Goal: Task Accomplishment & Management: Manage account settings

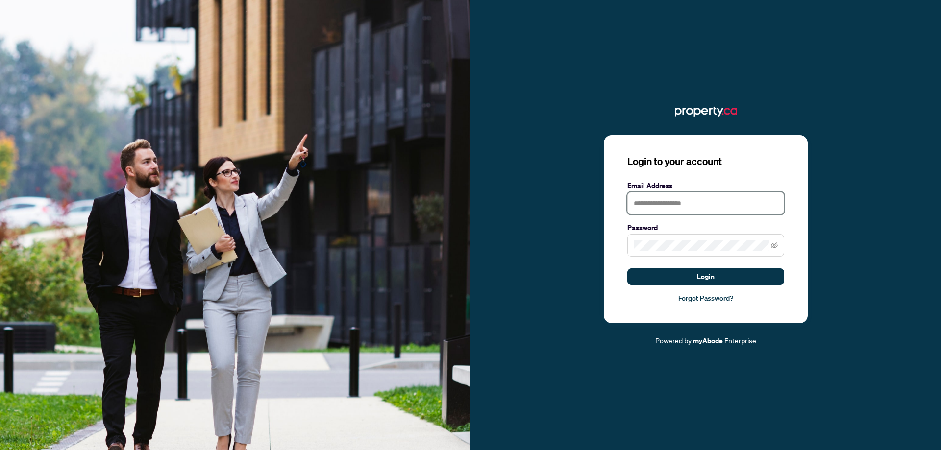
type input "**********"
click at [753, 275] on button "Login" at bounding box center [705, 277] width 157 height 17
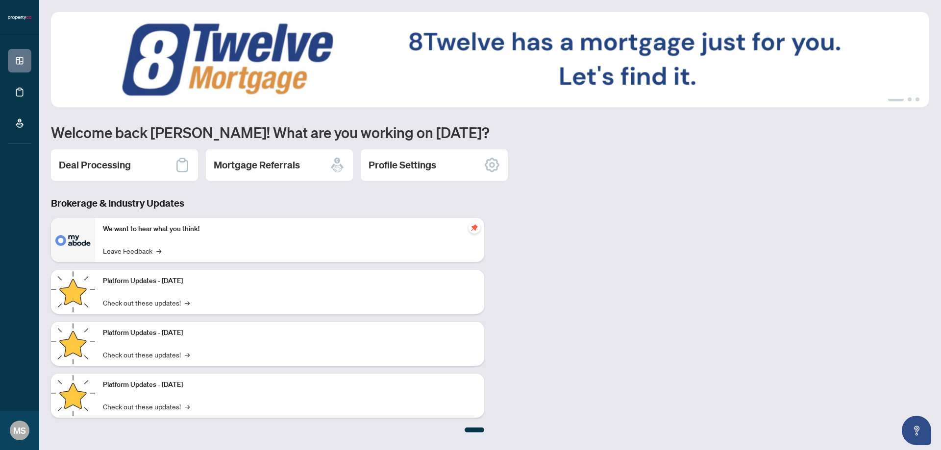
click at [127, 161] on h2 "Deal Processing" at bounding box center [95, 165] width 72 height 14
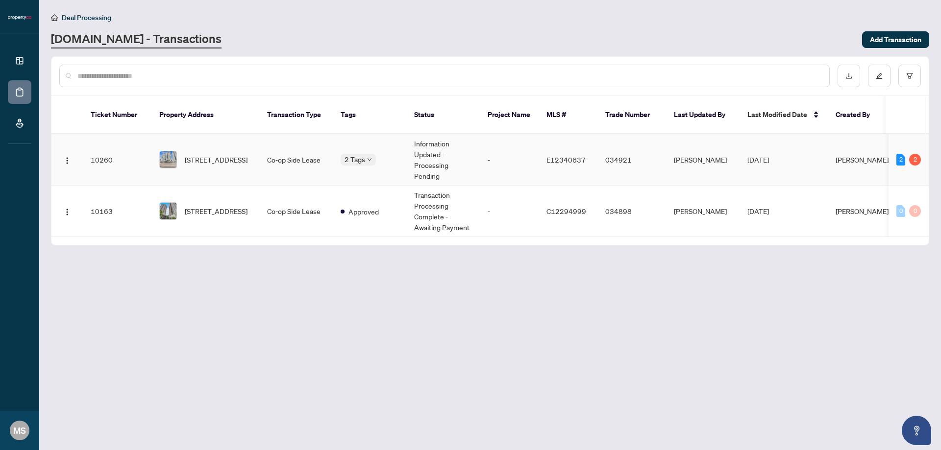
click at [114, 146] on td "10260" at bounding box center [117, 159] width 69 height 51
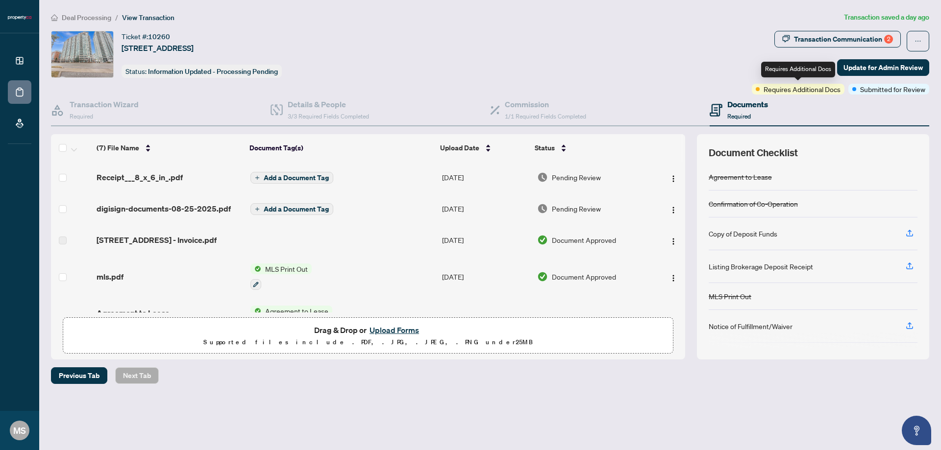
click at [809, 90] on span "Requires Additional Docs" at bounding box center [801, 89] width 77 height 11
click at [807, 69] on div "Requires Additional Docs" at bounding box center [798, 70] width 74 height 16
click at [807, 86] on span "Requires Additional Docs" at bounding box center [801, 89] width 77 height 11
click at [887, 92] on span "Submitted for Review" at bounding box center [892, 89] width 65 height 11
click at [892, 69] on span "Update for Admin Review" at bounding box center [882, 68] width 79 height 16
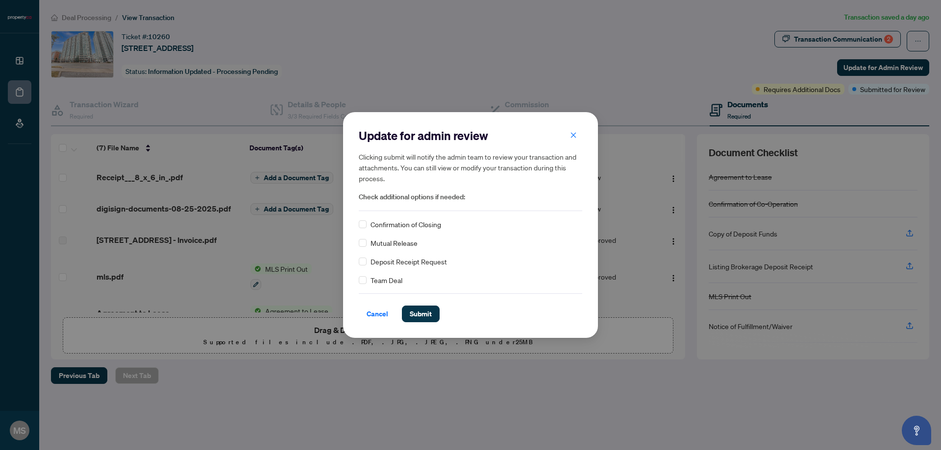
click at [577, 137] on button "button" at bounding box center [573, 135] width 20 height 17
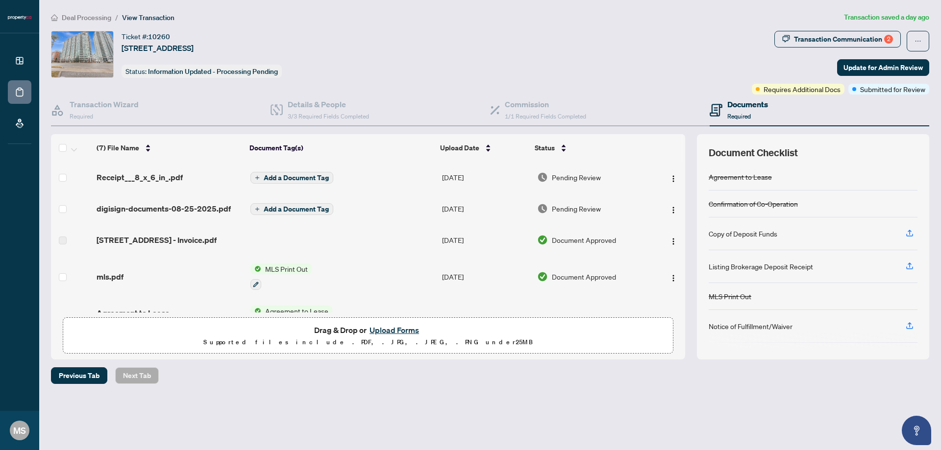
click at [820, 42] on div "Transaction Communication 2" at bounding box center [843, 39] width 99 height 16
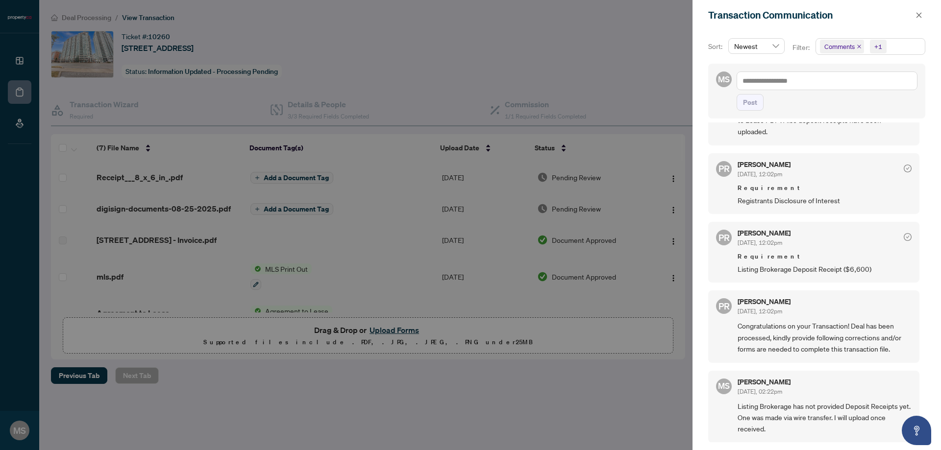
scroll to position [6, 0]
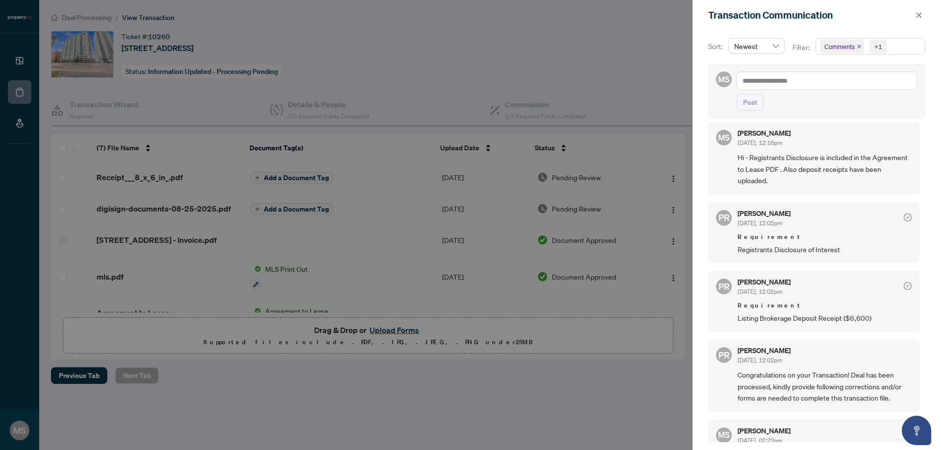
click at [906, 287] on icon "check-circle" at bounding box center [907, 286] width 3 height 3
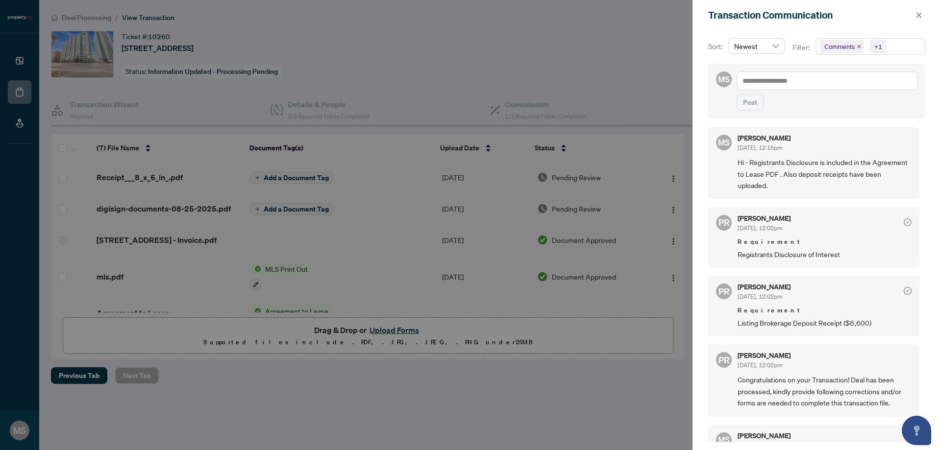
scroll to position [0, 0]
click at [624, 65] on div at bounding box center [470, 225] width 941 height 450
click at [918, 15] on icon "close" at bounding box center [918, 14] width 5 height 5
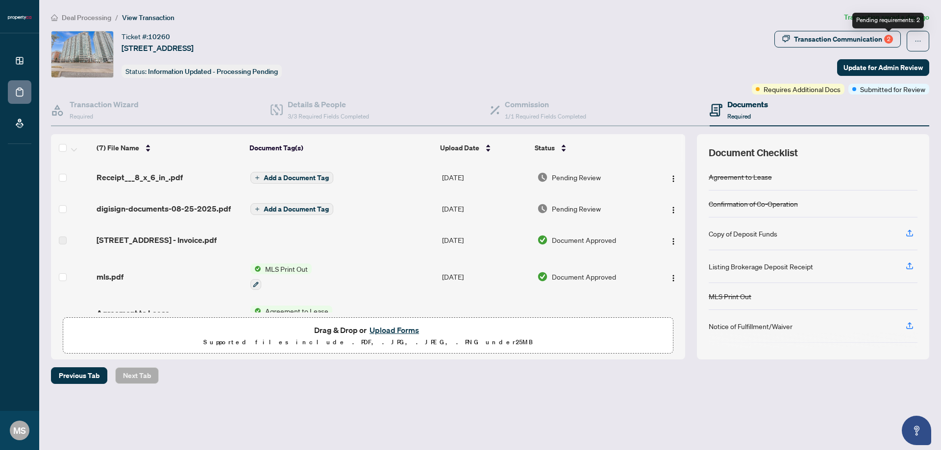
click at [890, 41] on div "2" at bounding box center [888, 39] width 9 height 9
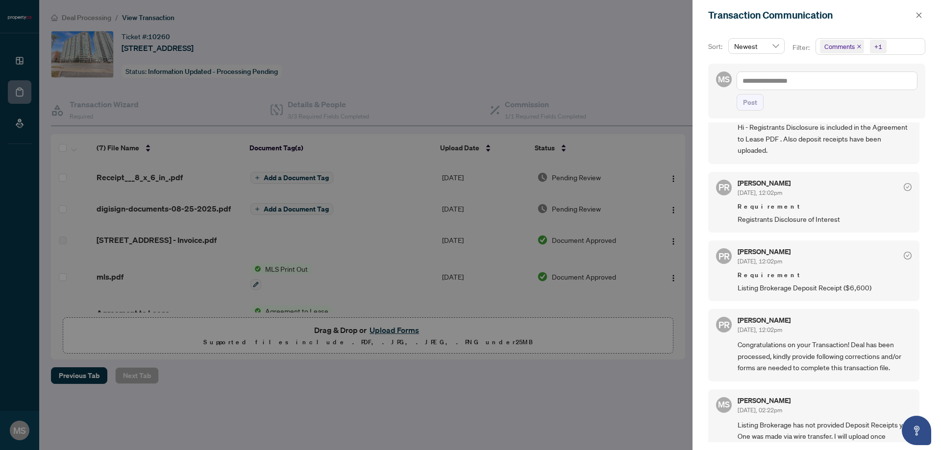
scroll to position [55, 0]
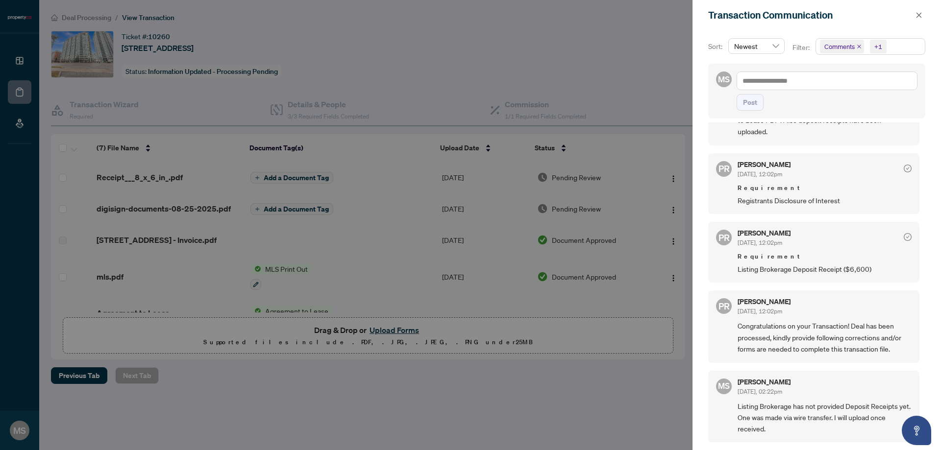
drag, startPoint x: 891, startPoint y: 292, endPoint x: 797, endPoint y: 243, distance: 105.8
click at [888, 291] on div "PR [PERSON_NAME] [DATE], 12:02pm Congratulations on your Transaction! Deal has …" at bounding box center [813, 327] width 211 height 72
click at [571, 69] on div at bounding box center [470, 225] width 941 height 450
click at [919, 16] on icon "close" at bounding box center [918, 14] width 5 height 5
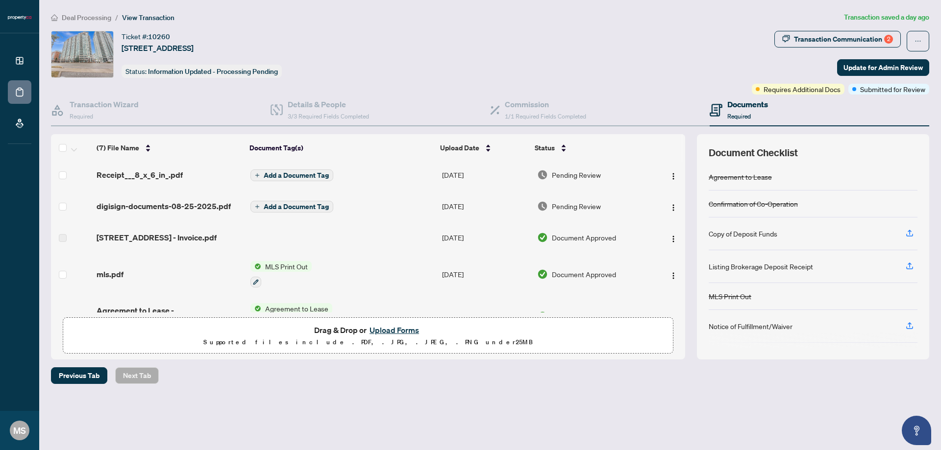
scroll to position [0, 0]
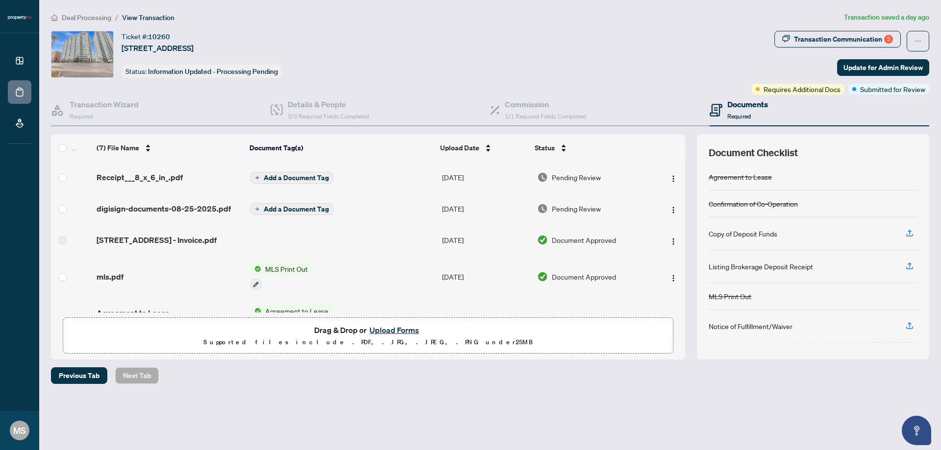
click at [301, 175] on span "Add a Document Tag" at bounding box center [296, 177] width 65 height 7
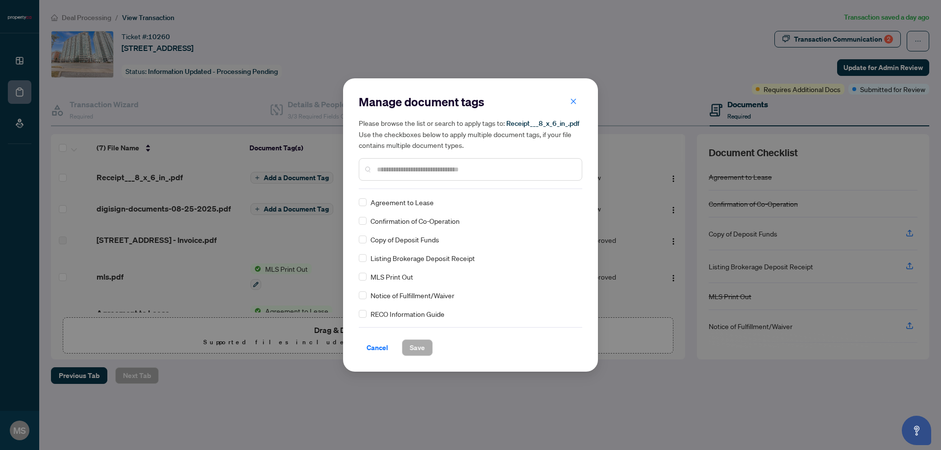
click at [418, 243] on span "Copy of Deposit Funds" at bounding box center [404, 239] width 69 height 11
click at [413, 346] on span "Save" at bounding box center [417, 348] width 15 height 16
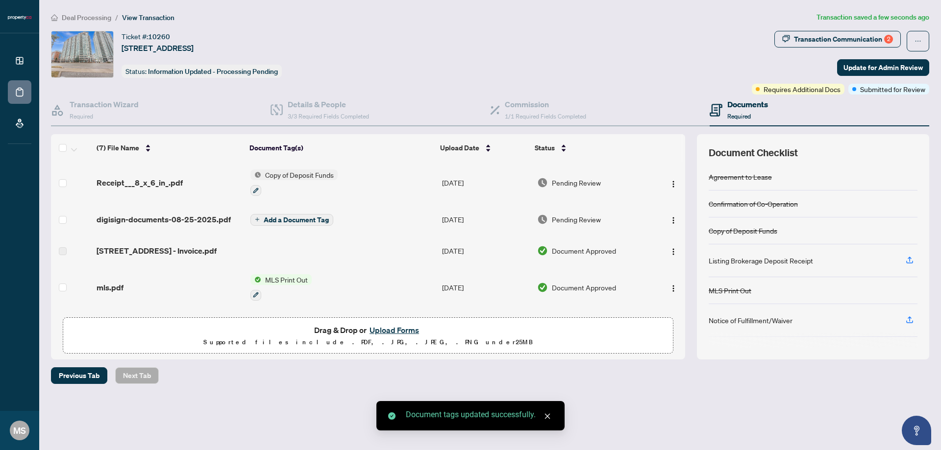
click at [283, 220] on span "Add a Document Tag" at bounding box center [296, 220] width 65 height 7
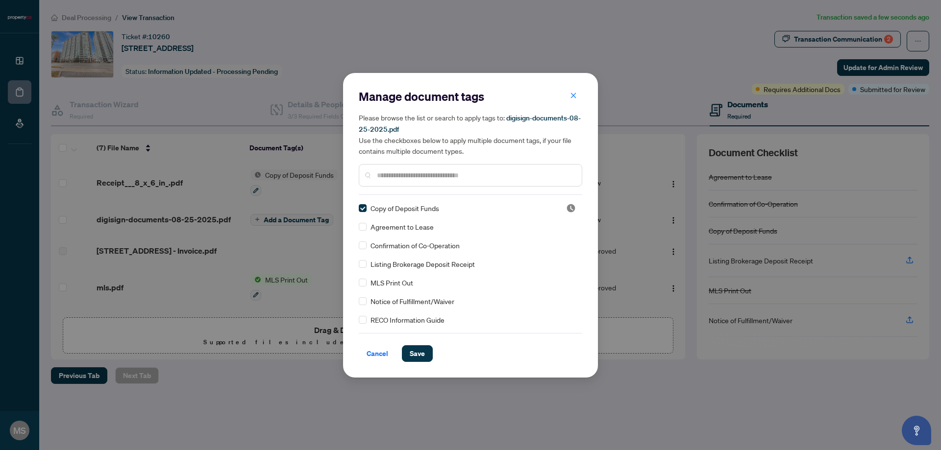
click at [417, 350] on span "Save" at bounding box center [417, 354] width 15 height 16
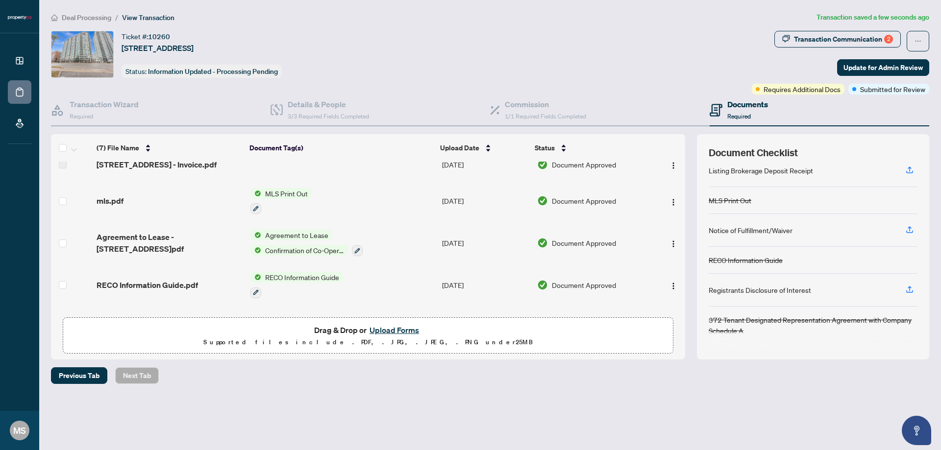
scroll to position [98, 0]
click at [355, 248] on icon "button" at bounding box center [357, 250] width 6 height 6
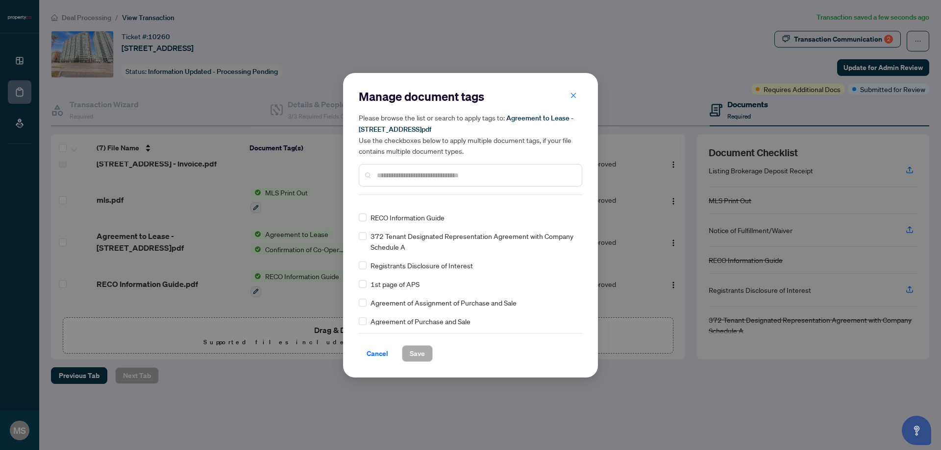
scroll to position [0, 0]
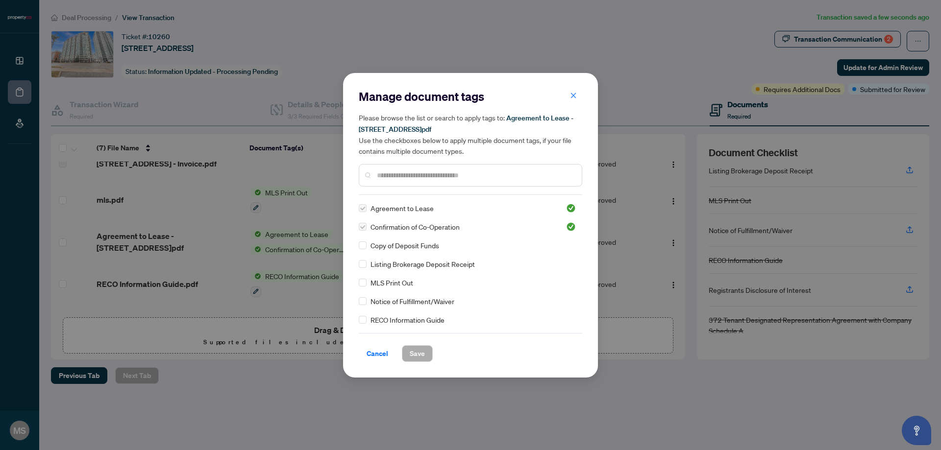
click at [416, 189] on div "Manage document tags Please browse the list or search to apply tags to: Agreeme…" at bounding box center [470, 142] width 223 height 106
click at [418, 175] on input "text" at bounding box center [475, 175] width 197 height 11
click at [202, 246] on div "Manage document tags Please browse the list or search to apply tags to: Agreeme…" at bounding box center [470, 225] width 941 height 450
click at [534, 100] on h2 "Manage document tags" at bounding box center [470, 97] width 223 height 16
click at [391, 177] on input "text" at bounding box center [475, 175] width 197 height 11
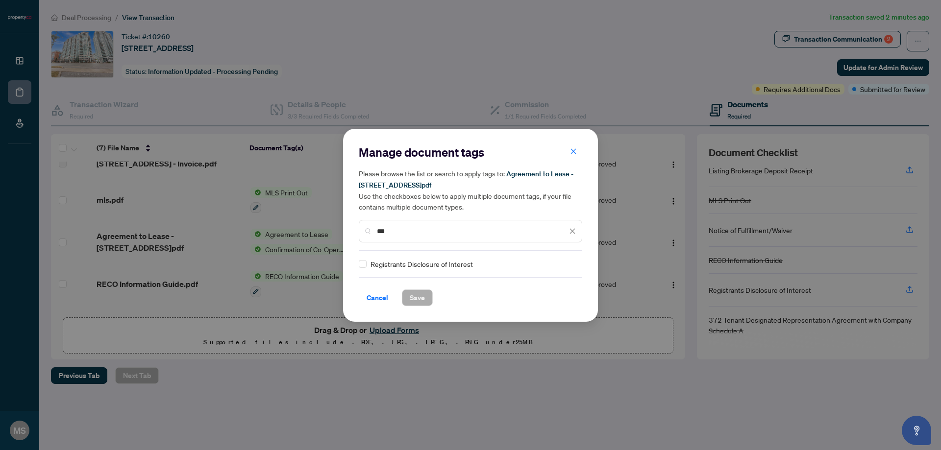
type input "***"
click at [407, 295] on button "Save" at bounding box center [417, 298] width 31 height 17
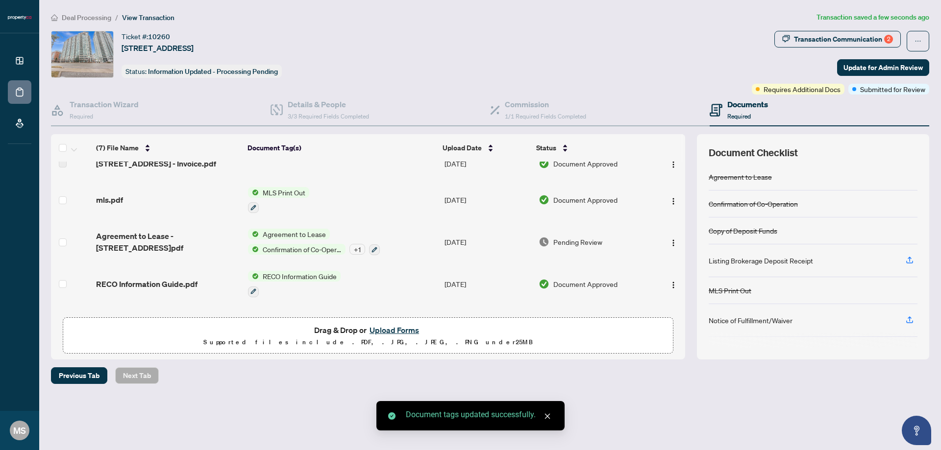
scroll to position [135, 0]
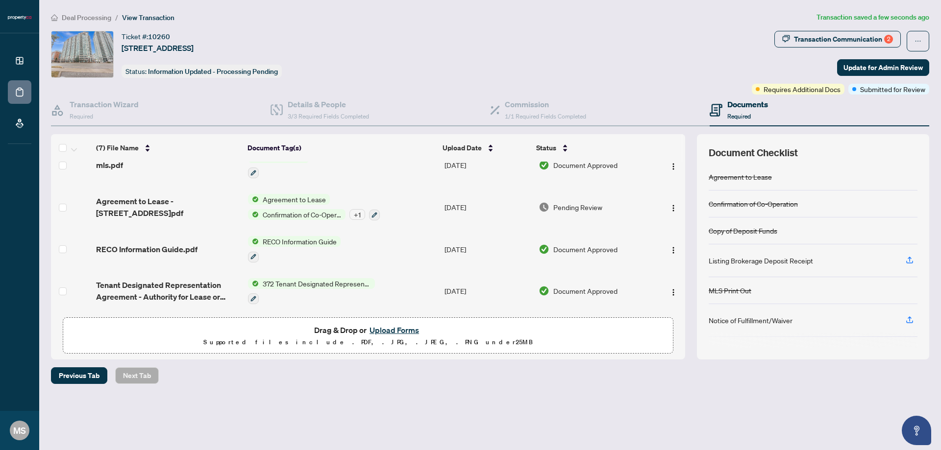
click at [356, 212] on div "+ 1" at bounding box center [357, 214] width 16 height 11
click at [444, 388] on div "Deal Processing / View Transaction Transaction saved a few seconds ago Ticket #…" at bounding box center [490, 215] width 886 height 407
drag, startPoint x: 890, startPoint y: 67, endPoint x: 906, endPoint y: 67, distance: 16.2
click at [892, 67] on span "Update for Admin Review" at bounding box center [882, 68] width 79 height 16
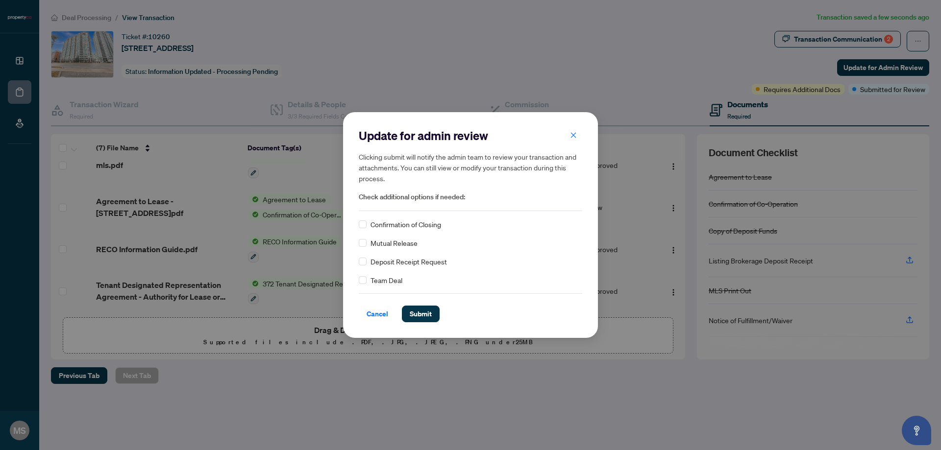
click at [427, 316] on span "Submit" at bounding box center [421, 314] width 22 height 16
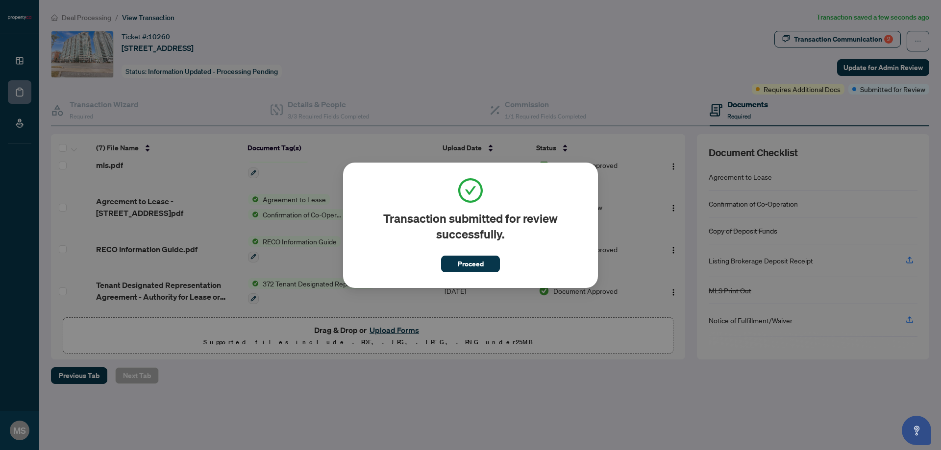
click at [479, 263] on span "Proceed" at bounding box center [471, 264] width 26 height 16
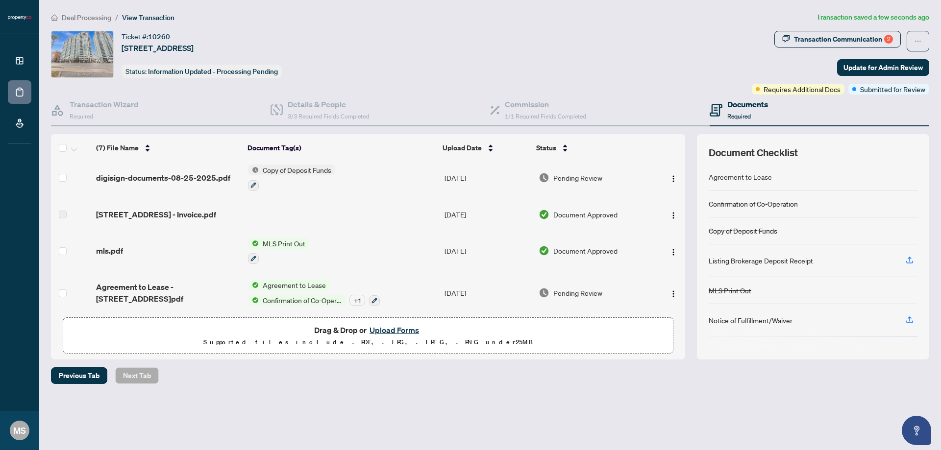
scroll to position [0, 0]
